Goal: Information Seeking & Learning: Learn about a topic

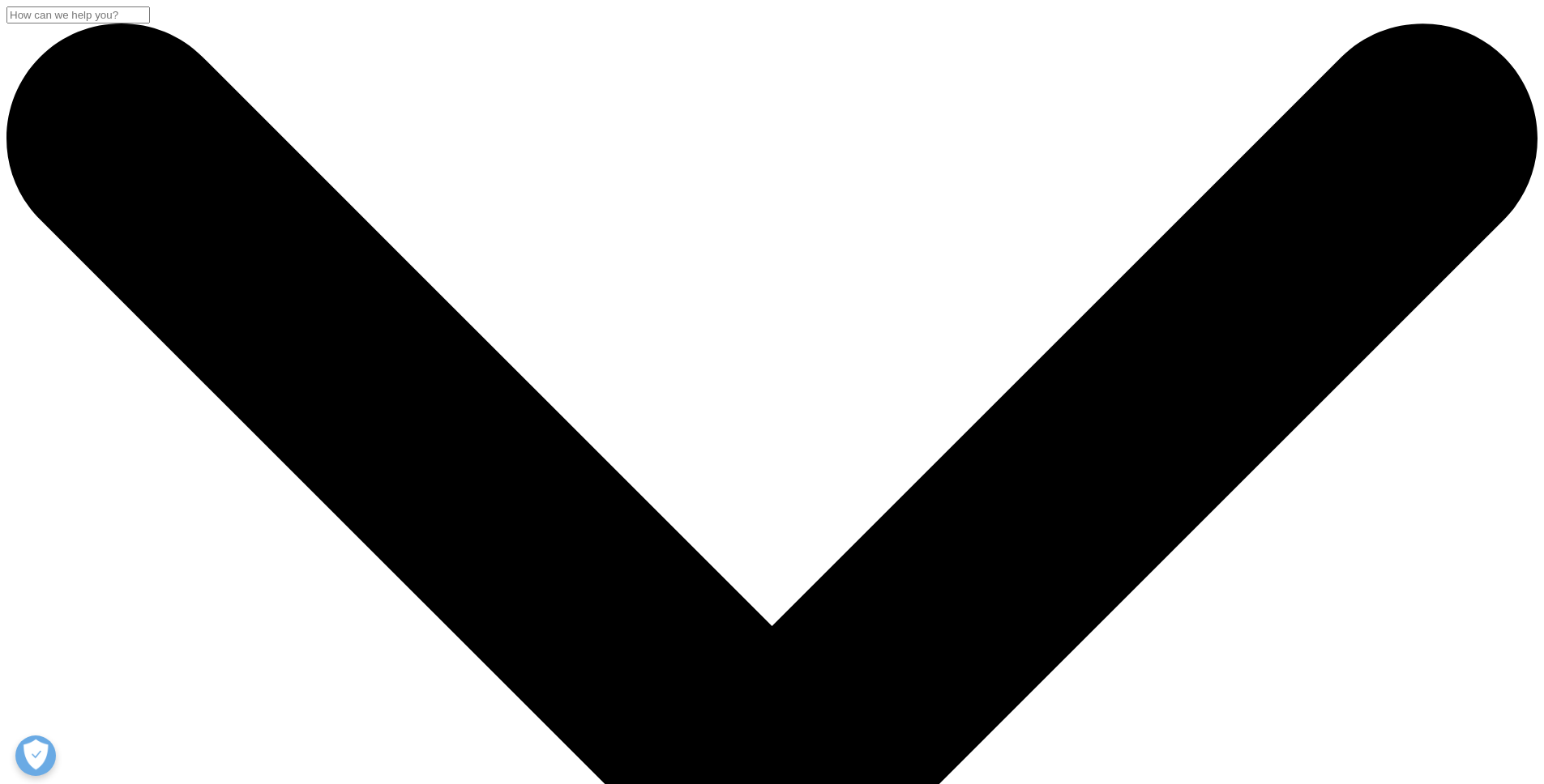
select select "Canada"
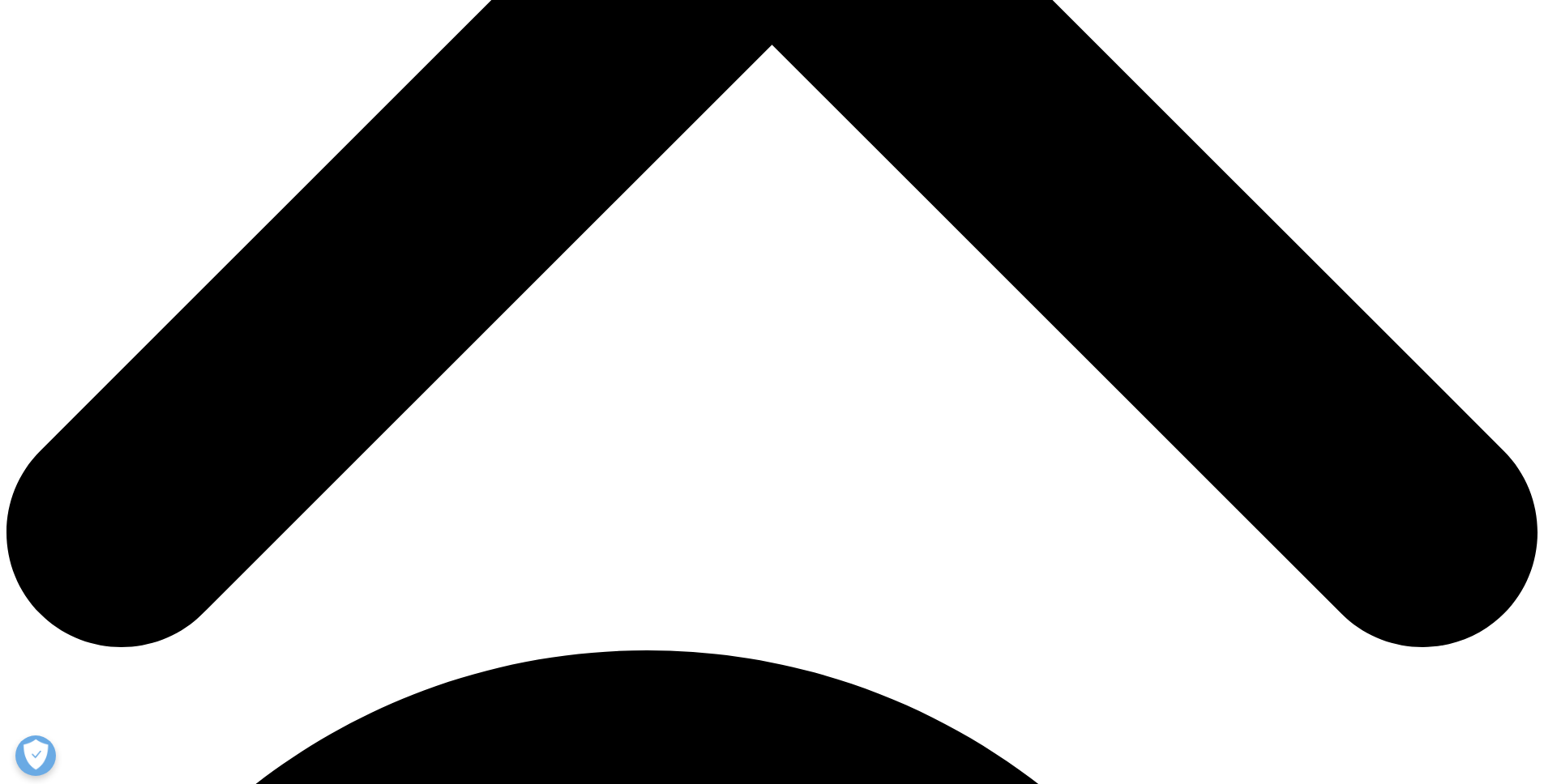
scroll to position [627, 957]
drag, startPoint x: 919, startPoint y: 384, endPoint x: 939, endPoint y: 531, distance: 148.4
drag, startPoint x: 939, startPoint y: 531, endPoint x: 745, endPoint y: 506, distance: 195.6
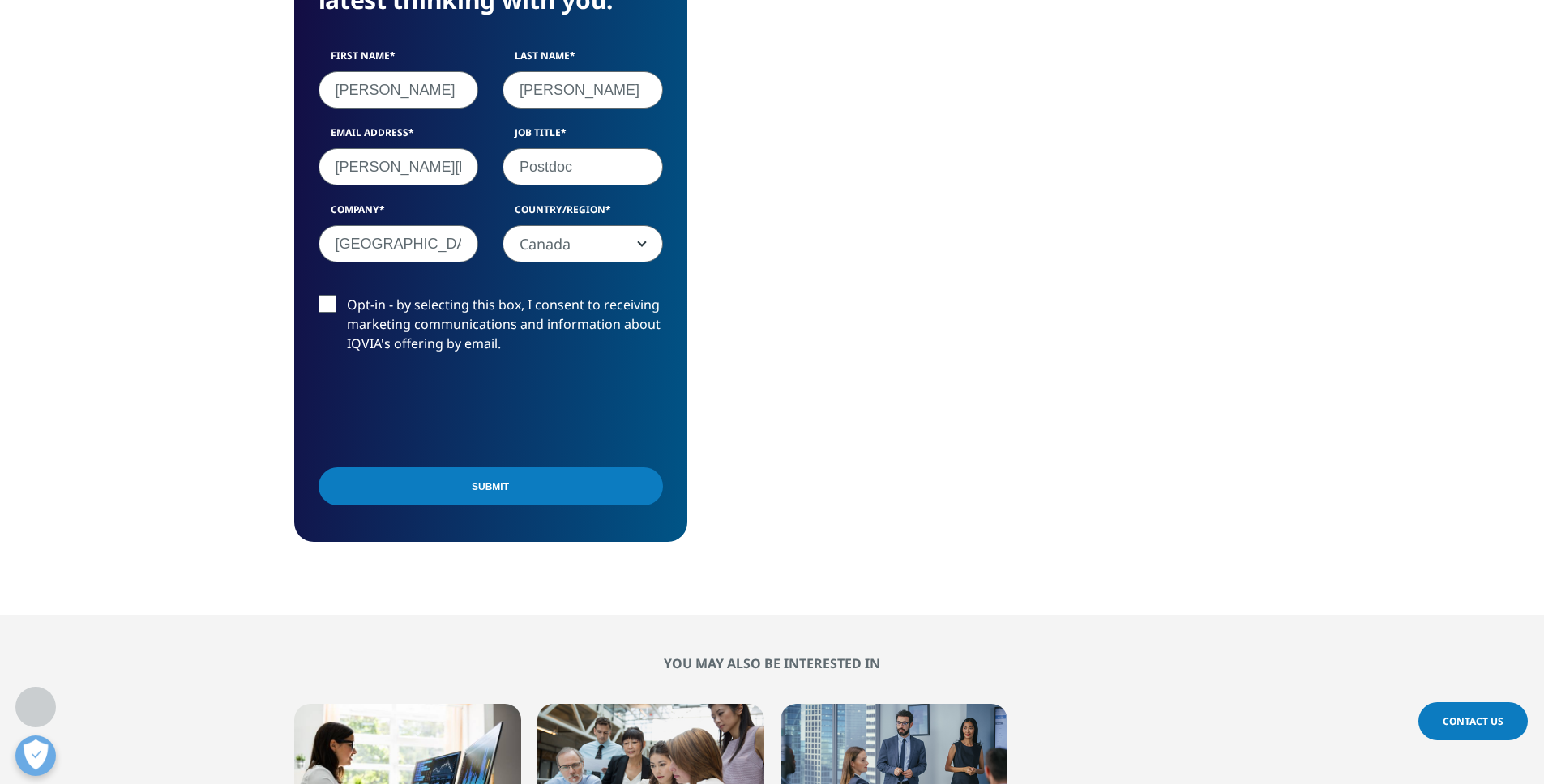
click at [718, 548] on section "We are excited to share our latest thinking with you. First Name [PERSON_NAME] …" at bounding box center [772, 228] width 1544 height 773
drag, startPoint x: 804, startPoint y: 454, endPoint x: 836, endPoint y: 450, distance: 32.2
click at [813, 458] on div "A top 10 pharma client leveraged IQVIA GP-EMR database to evaluate the epidemio…" at bounding box center [1014, 228] width 472 height 627
click at [811, 482] on div "A top 10 pharma client leveraged IQVIA GP-EMR database to evaluate the epidemio…" at bounding box center [1014, 228] width 472 height 627
drag, startPoint x: 734, startPoint y: 635, endPoint x: 816, endPoint y: 553, distance: 116.0
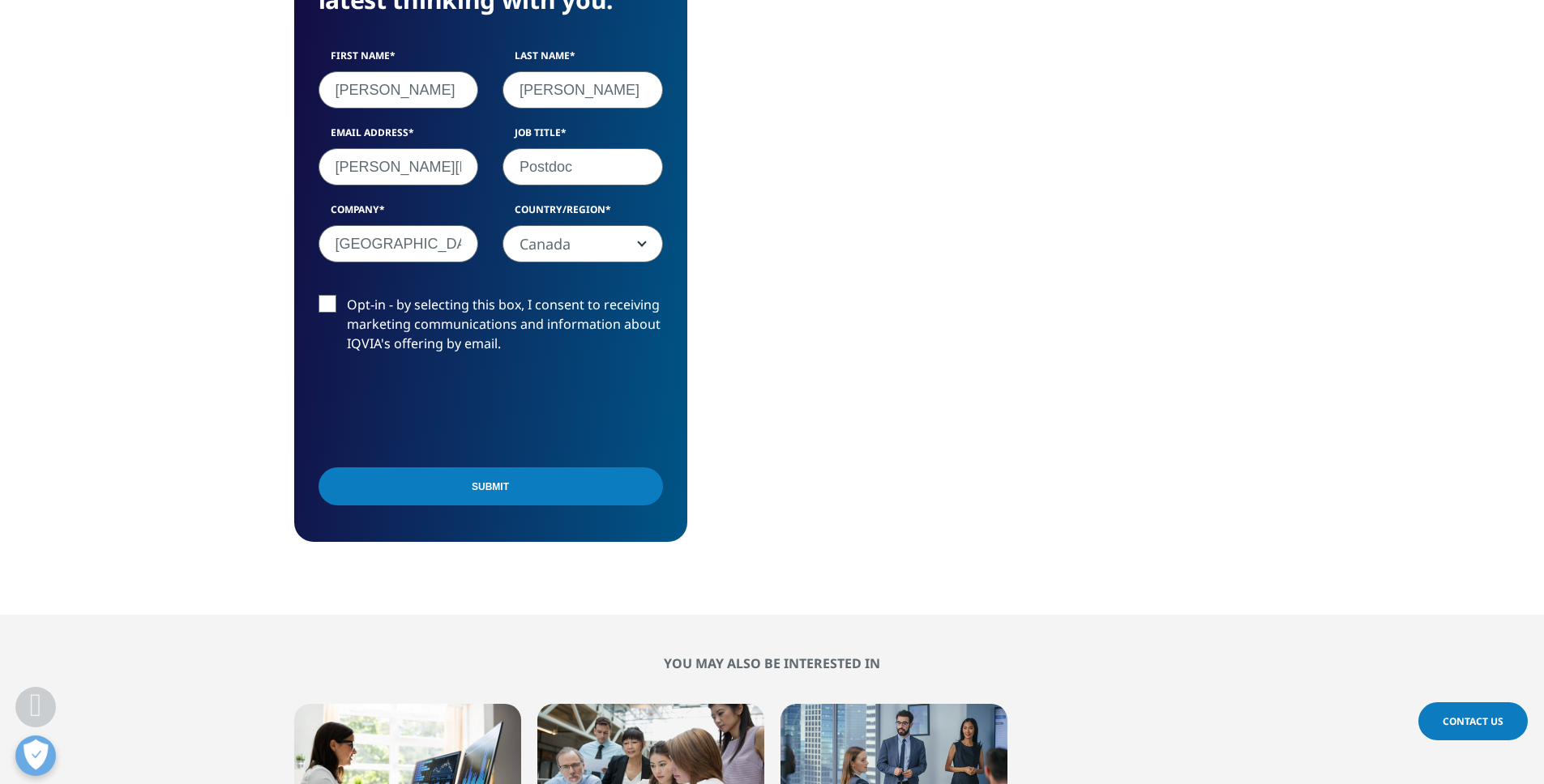
click at [784, 623] on div "Clear Search Loading Choose a Region Contact Us" at bounding box center [772, 516] width 1544 height 2846
drag, startPoint x: 663, startPoint y: 596, endPoint x: 739, endPoint y: 530, distance: 100.7
click at [689, 583] on section "We are excited to share our latest thinking with you. First Name [PERSON_NAME] …" at bounding box center [772, 228] width 1544 height 773
drag, startPoint x: 739, startPoint y: 530, endPoint x: 951, endPoint y: 396, distance: 250.8
click at [792, 528] on section "We are excited to share our latest thinking with you. First Name [PERSON_NAME] …" at bounding box center [772, 228] width 1544 height 773
